Goal: Task Accomplishment & Management: Manage account settings

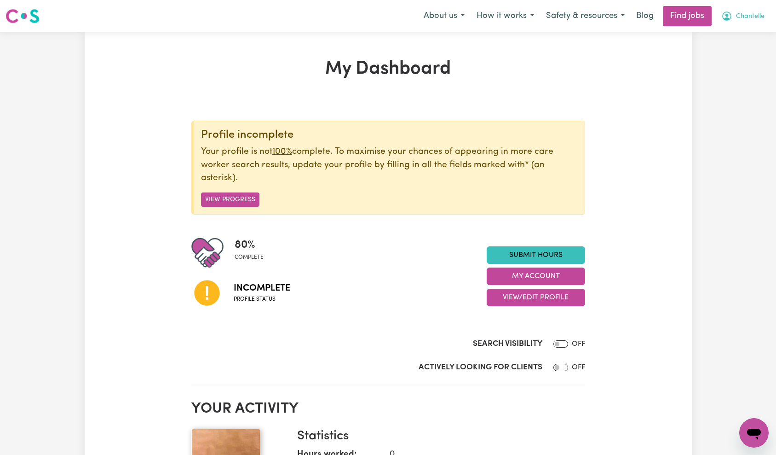
click at [749, 20] on span "Chantelle" at bounding box center [750, 17] width 29 height 10
click at [744, 70] on link "Logout" at bounding box center [734, 70] width 73 height 17
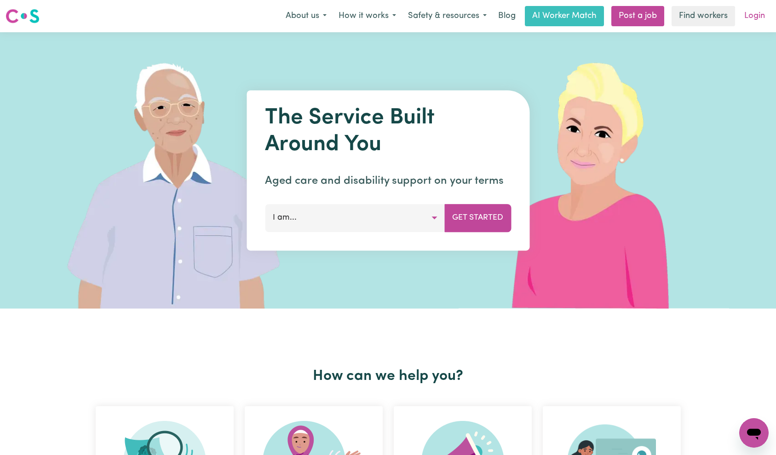
click at [752, 19] on link "Login" at bounding box center [755, 16] width 32 height 20
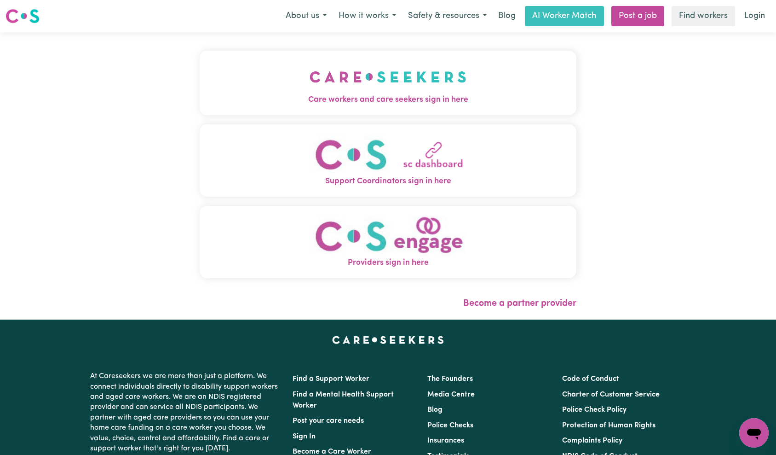
click at [310, 79] on img "Care workers and care seekers sign in here" at bounding box center [388, 77] width 157 height 34
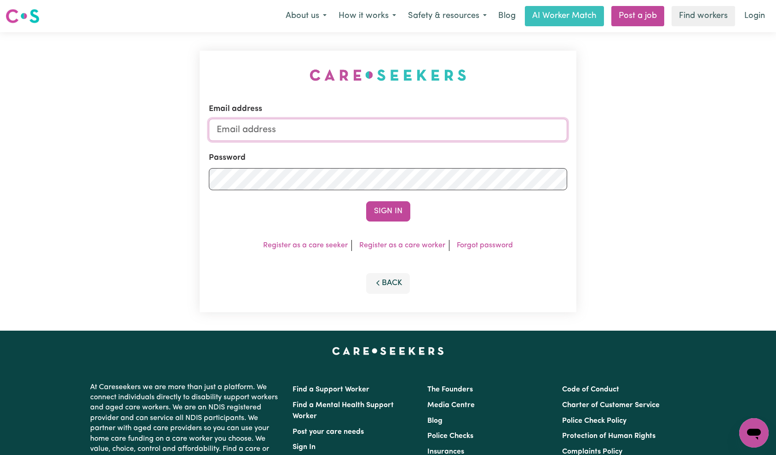
click at [343, 135] on input "Email address" at bounding box center [388, 130] width 359 height 22
type input "superuser~[EMAIL_ADDRESS][DOMAIN_NAME]"
click at [392, 214] on button "Sign In" at bounding box center [388, 211] width 44 height 20
